Goal: Task Accomplishment & Management: Use online tool/utility

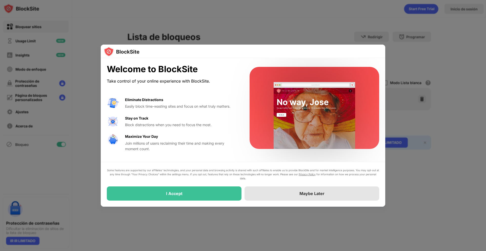
click at [326, 192] on div "Maybe Later" at bounding box center [312, 193] width 135 height 14
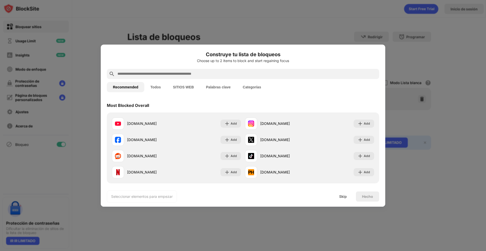
click at [209, 83] on button "Palabras clave" at bounding box center [218, 87] width 37 height 10
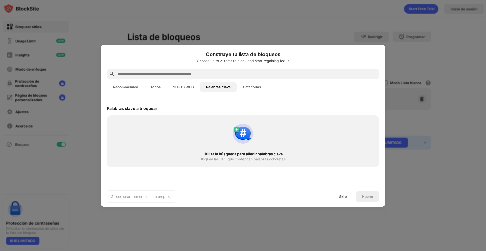
click at [176, 71] on input "text" at bounding box center [247, 74] width 260 height 6
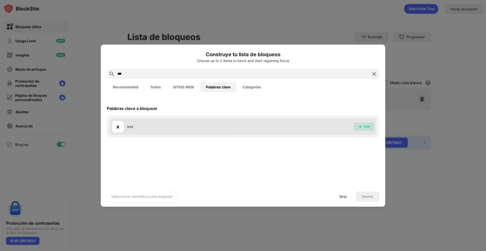
click at [367, 125] on div "Add" at bounding box center [367, 126] width 6 height 5
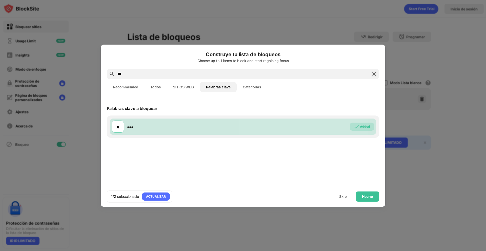
click at [238, 72] on input "***" at bounding box center [243, 74] width 252 height 6
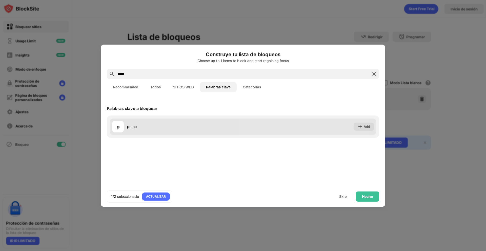
type input "*****"
click at [350, 132] on div "p porno Add" at bounding box center [243, 127] width 267 height 16
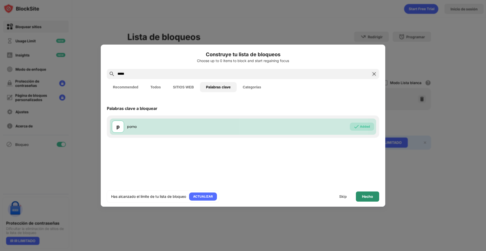
click at [369, 200] on div "Hecho" at bounding box center [367, 197] width 23 height 10
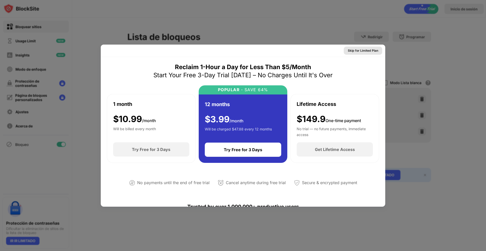
click at [367, 50] on div "Skip for Limited Plan" at bounding box center [363, 50] width 30 height 5
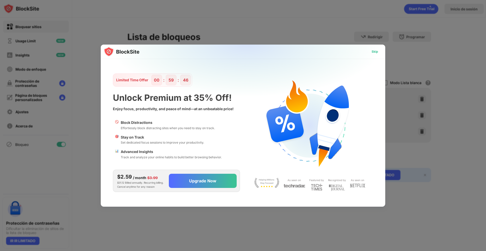
click at [372, 52] on div "Skip" at bounding box center [375, 51] width 7 height 5
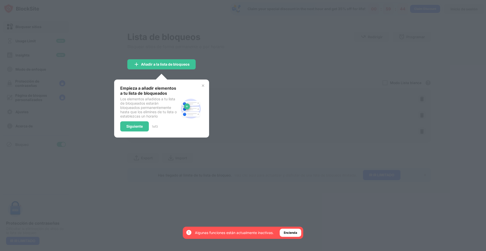
click at [202, 86] on img at bounding box center [203, 86] width 4 height 4
